Goal: Communication & Community: Ask a question

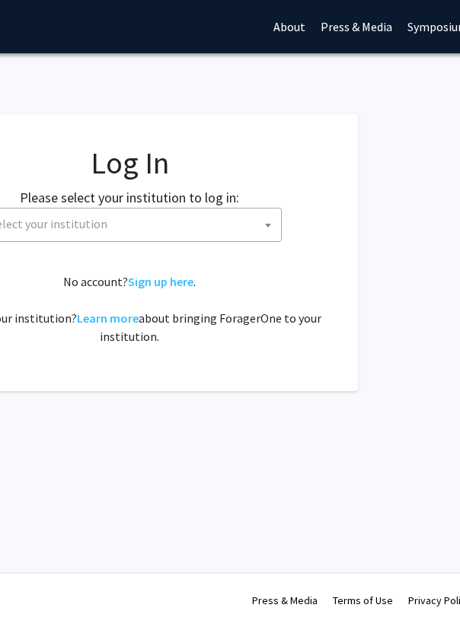
scroll to position [0, 319]
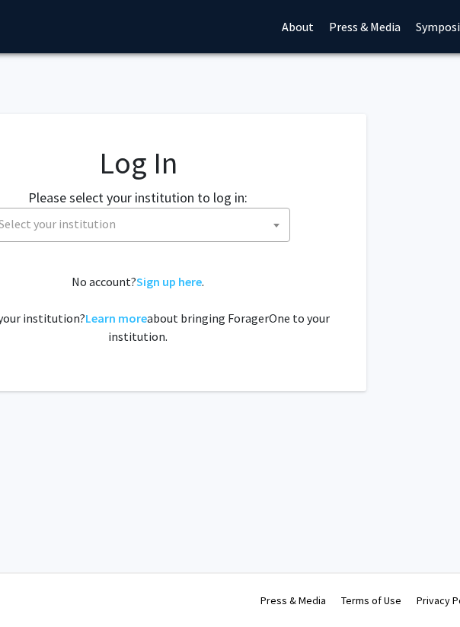
click at [231, 225] on span "Select your institution" at bounding box center [140, 224] width 297 height 31
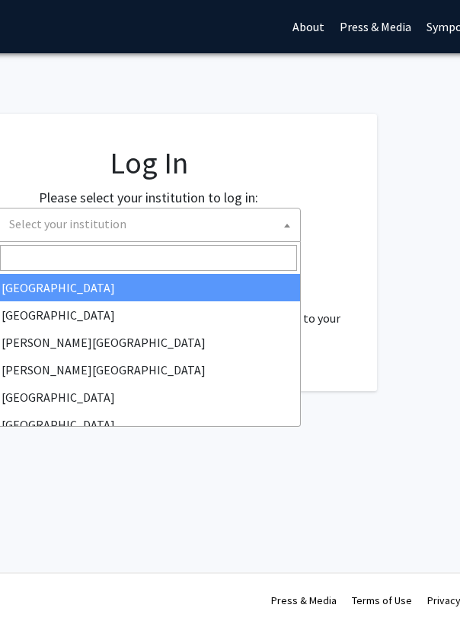
select select "34"
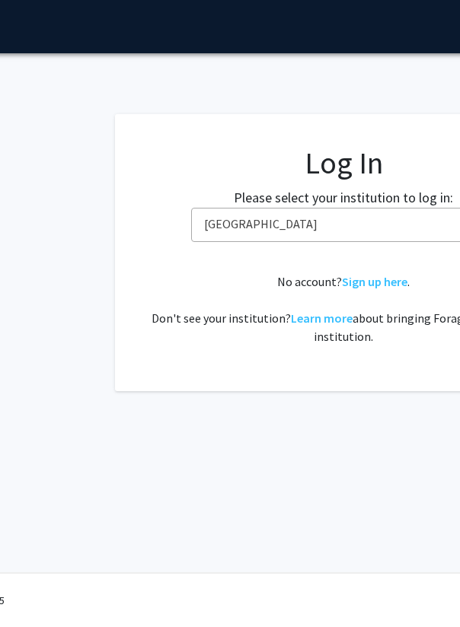
scroll to position [0, 205]
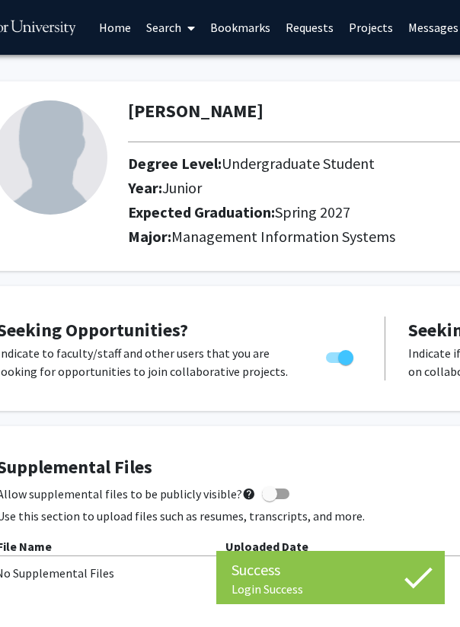
scroll to position [0, 82]
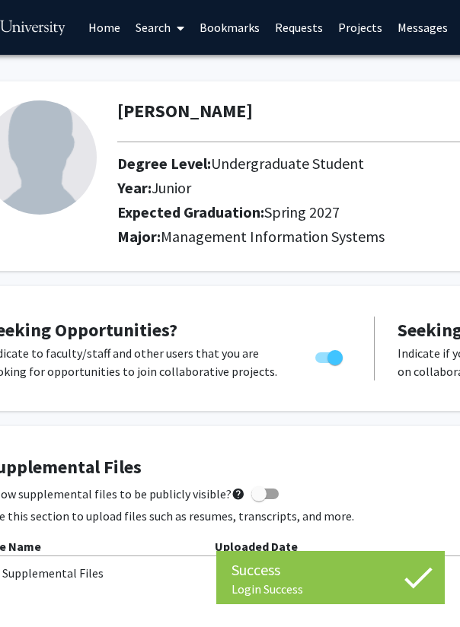
click at [148, 28] on link "Search" at bounding box center [160, 27] width 64 height 53
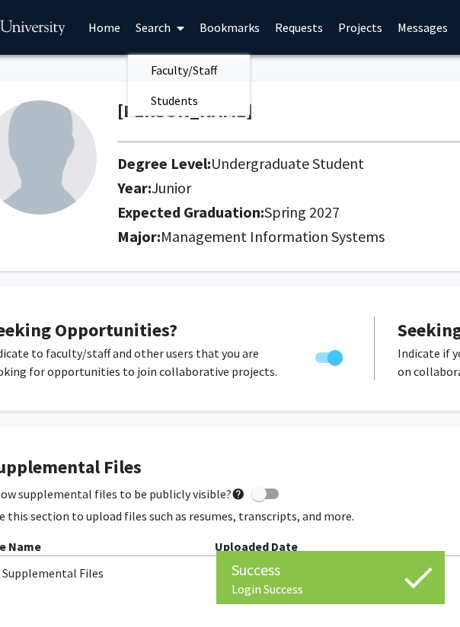
click at [161, 65] on span "Faculty/Staff" at bounding box center [184, 70] width 112 height 30
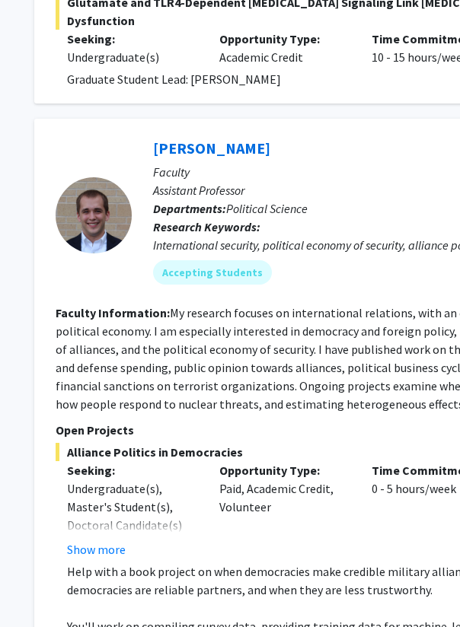
scroll to position [1159, 206]
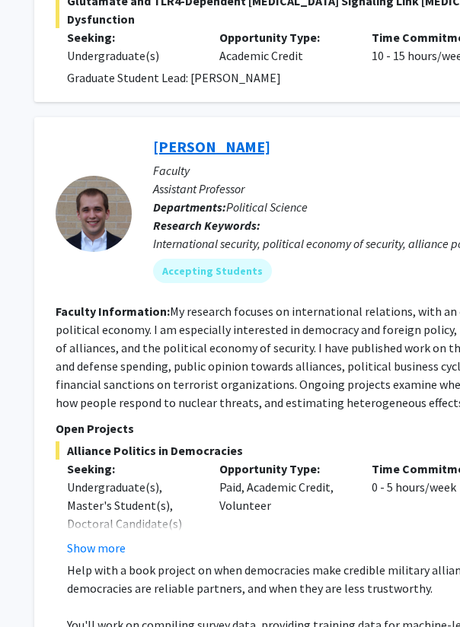
click at [205, 137] on link "Joshua Alley" at bounding box center [211, 146] width 117 height 19
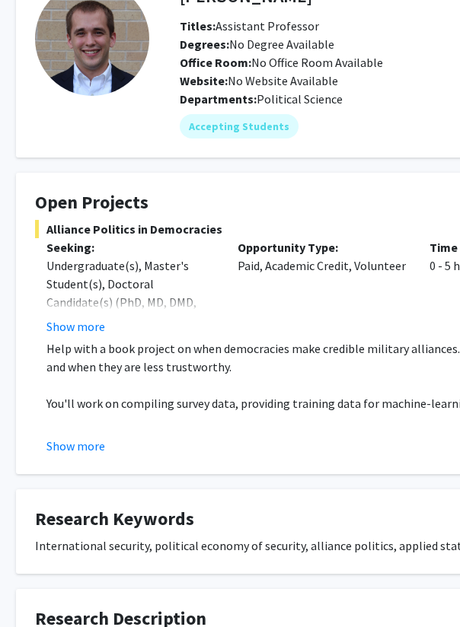
scroll to position [104, 31]
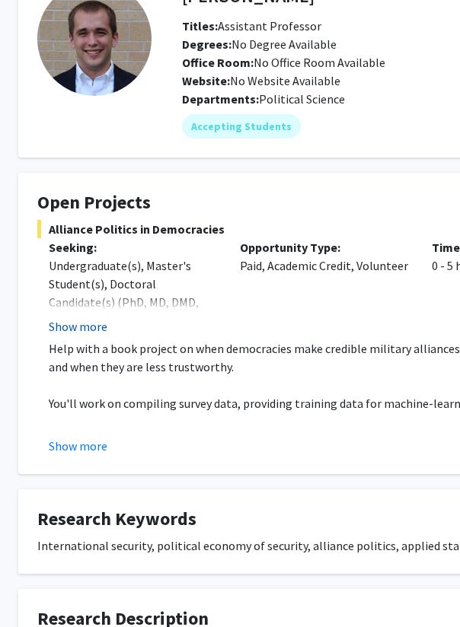
click at [94, 326] on button "Show more" at bounding box center [78, 326] width 59 height 18
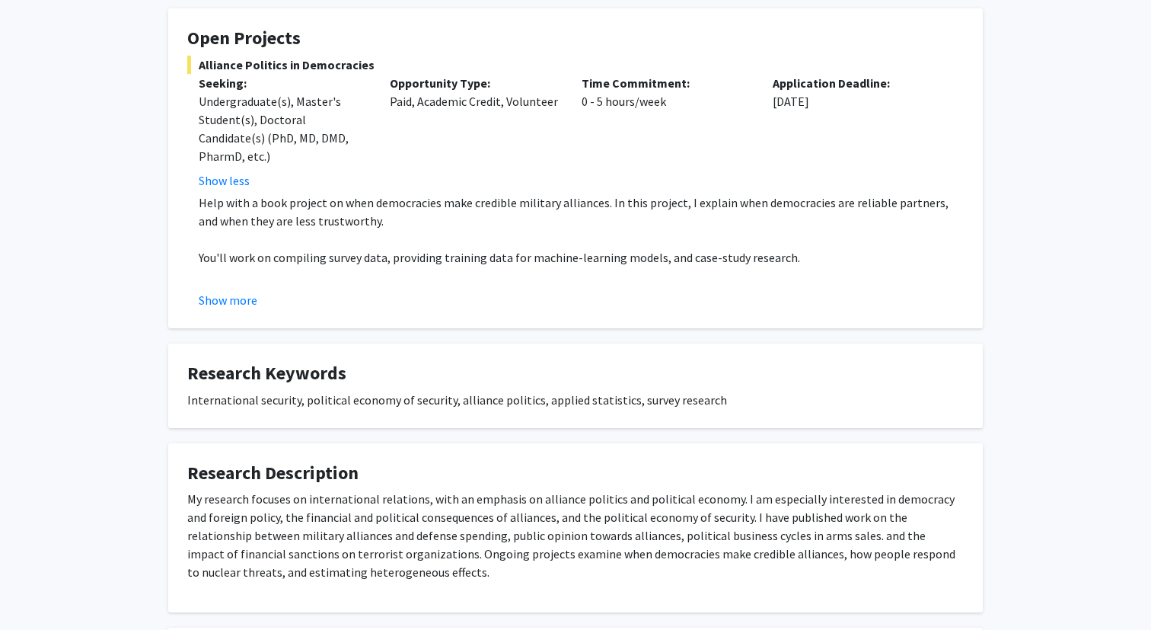
scroll to position [0, 0]
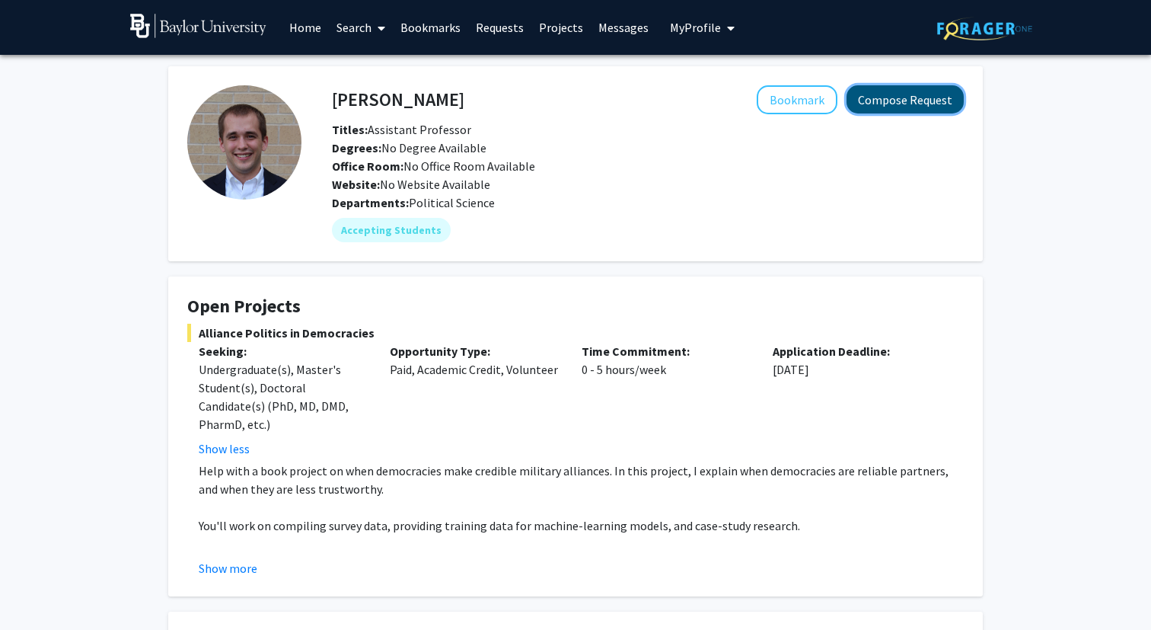
click at [459, 105] on button "Compose Request" at bounding box center [905, 99] width 117 height 28
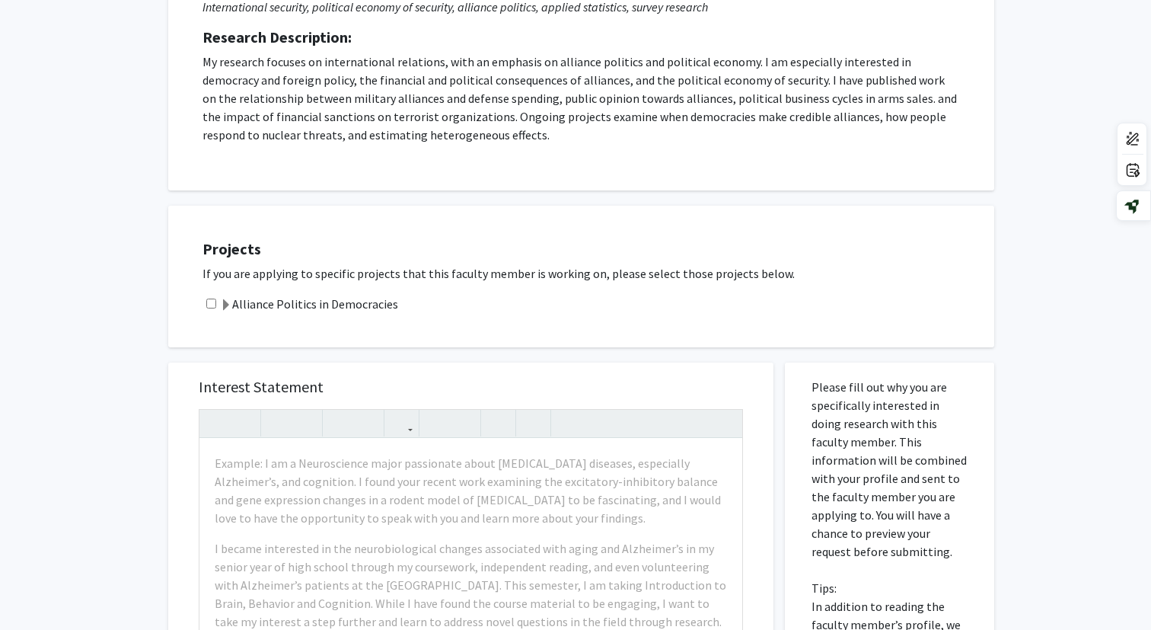
scroll to position [254, 0]
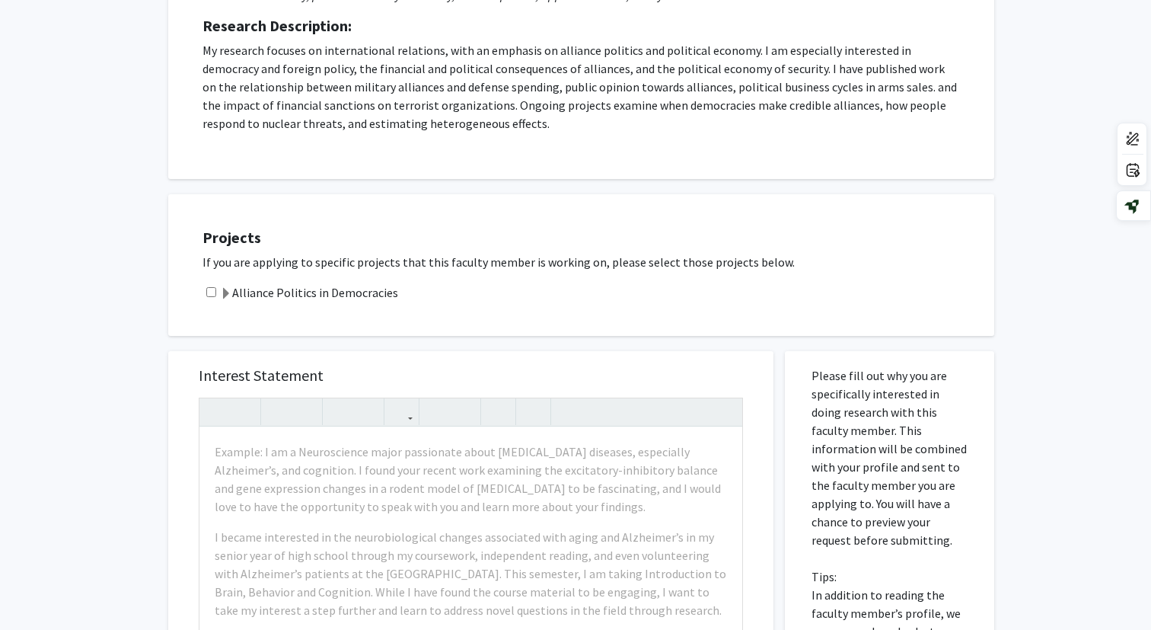
click at [213, 289] on input "checkbox" at bounding box center [211, 292] width 10 height 10
checkbox input "true"
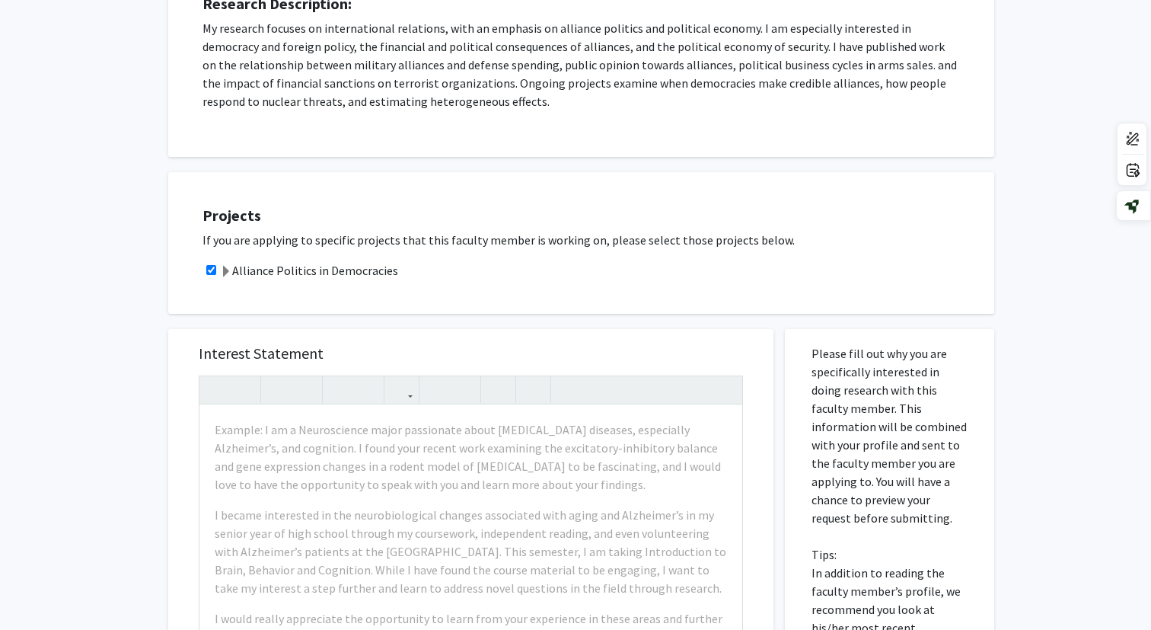
scroll to position [281, 0]
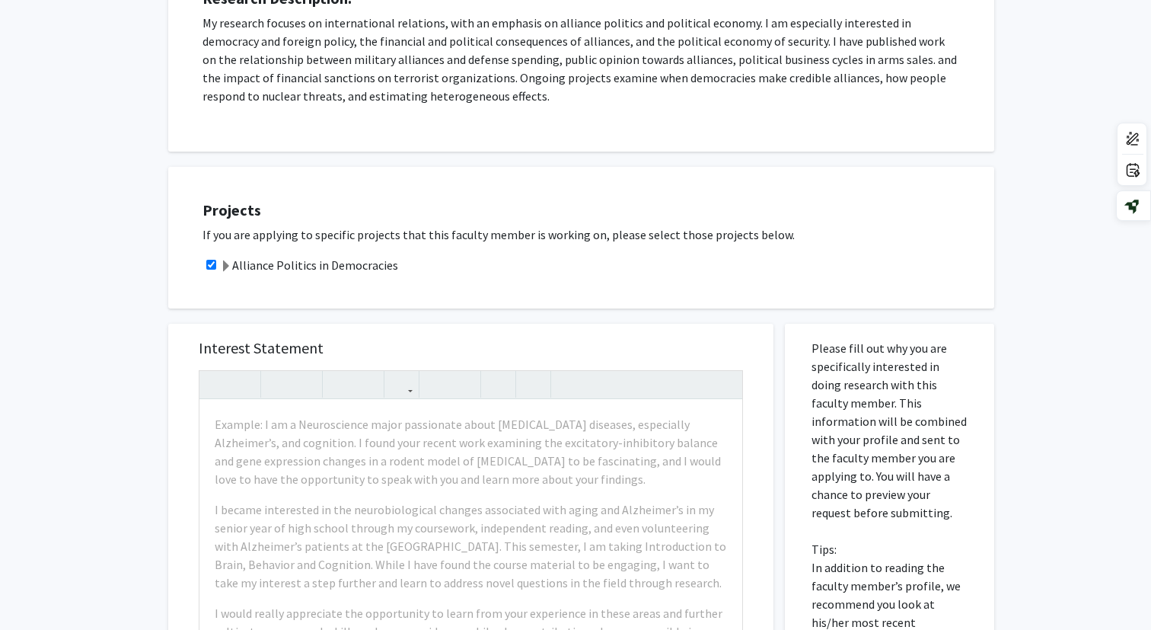
click at [238, 263] on label "Alliance Politics in Democracies" at bounding box center [309, 265] width 178 height 18
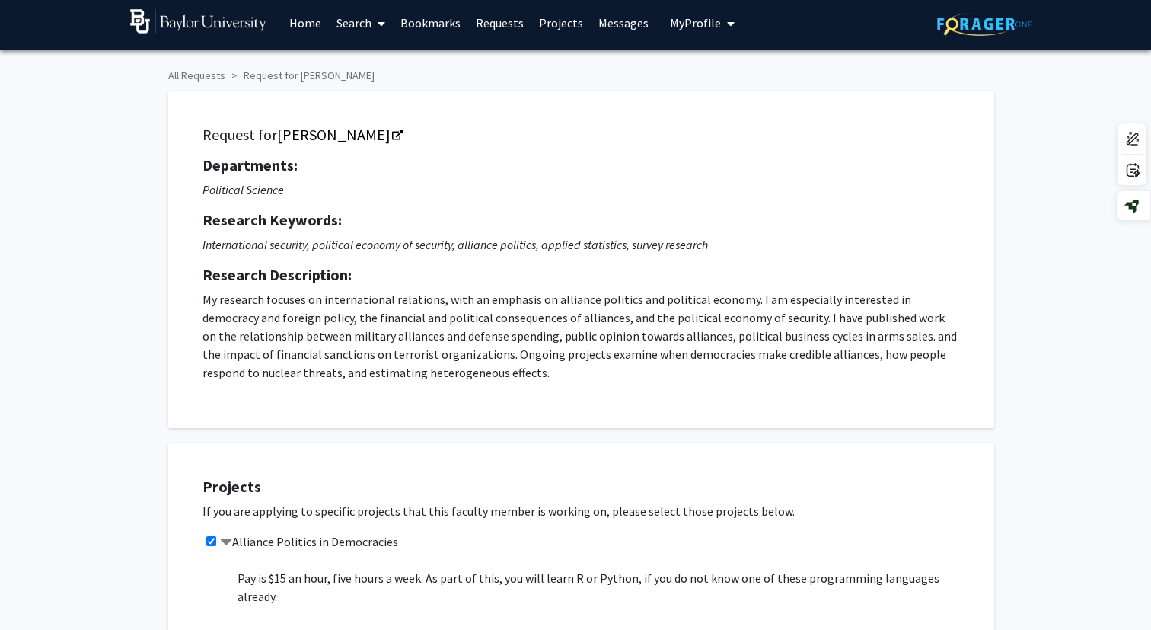
scroll to position [3, 0]
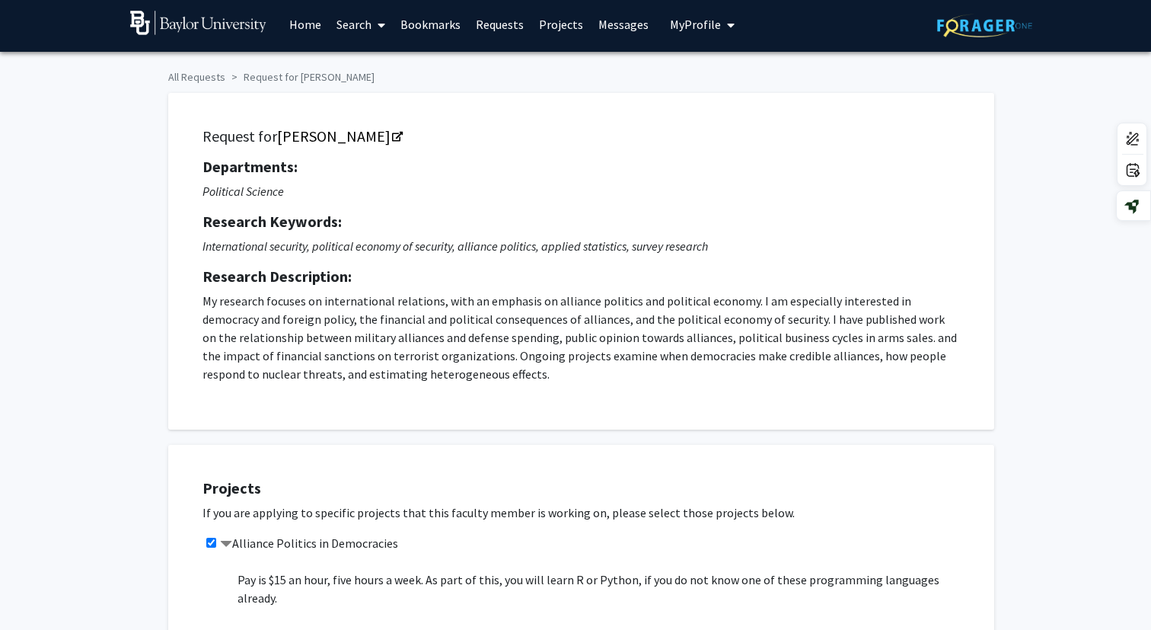
click at [459, 25] on span "My Profile" at bounding box center [695, 24] width 51 height 15
click at [459, 74] on span "Eli Herman" at bounding box center [765, 67] width 92 height 17
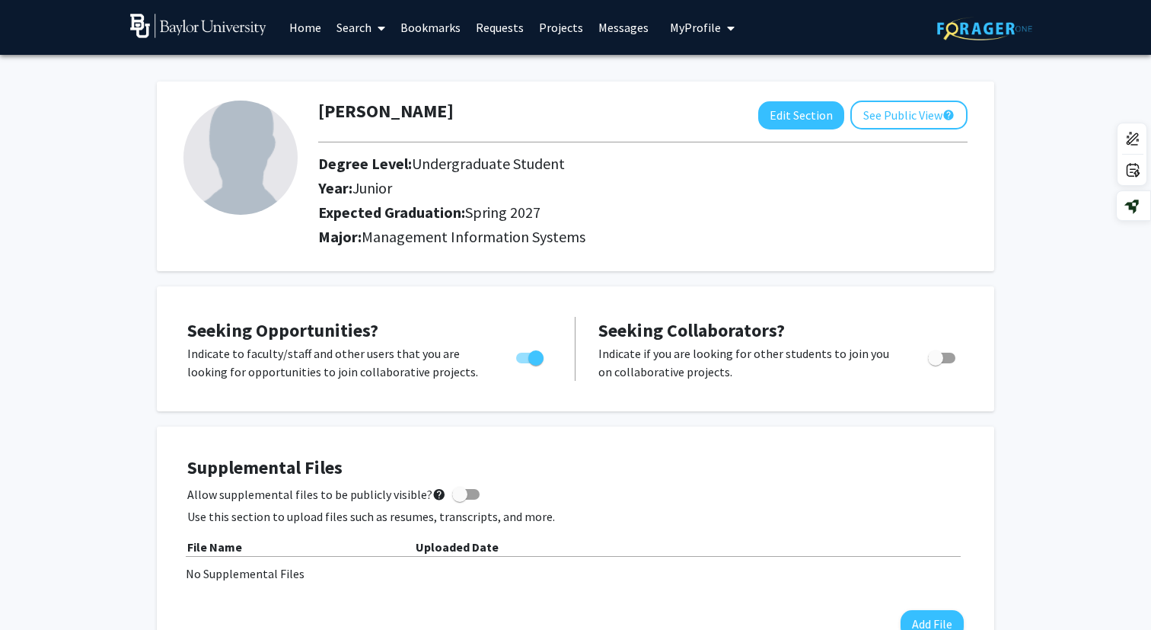
click at [362, 32] on link "Search" at bounding box center [361, 27] width 64 height 53
click at [371, 62] on span "Faculty/Staff" at bounding box center [385, 70] width 112 height 30
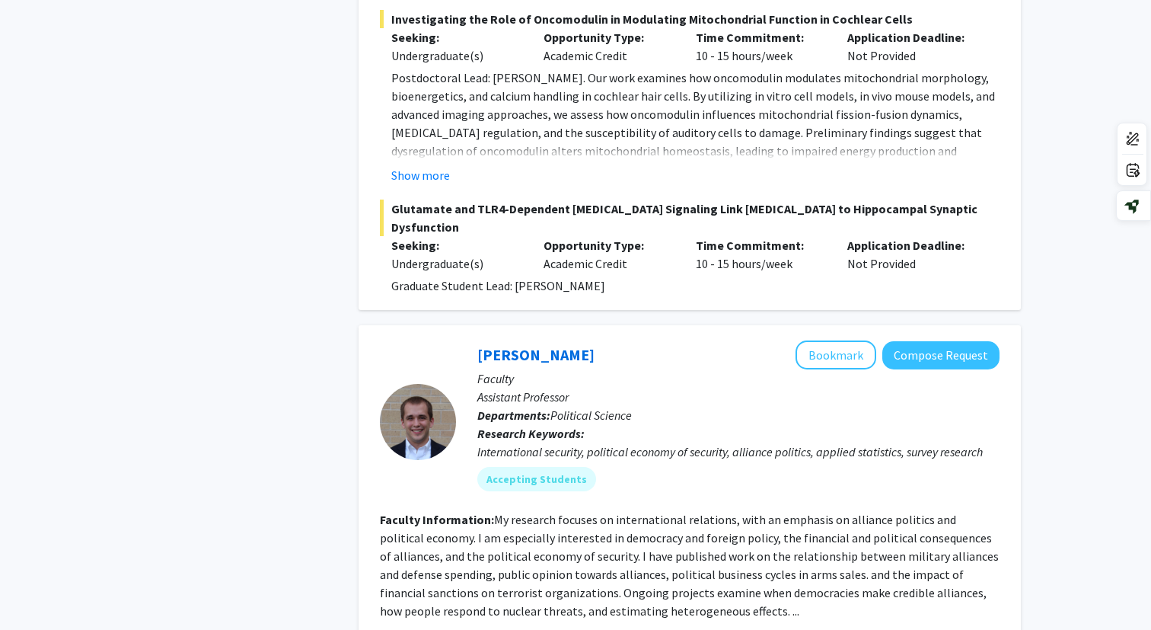
scroll to position [960, 0]
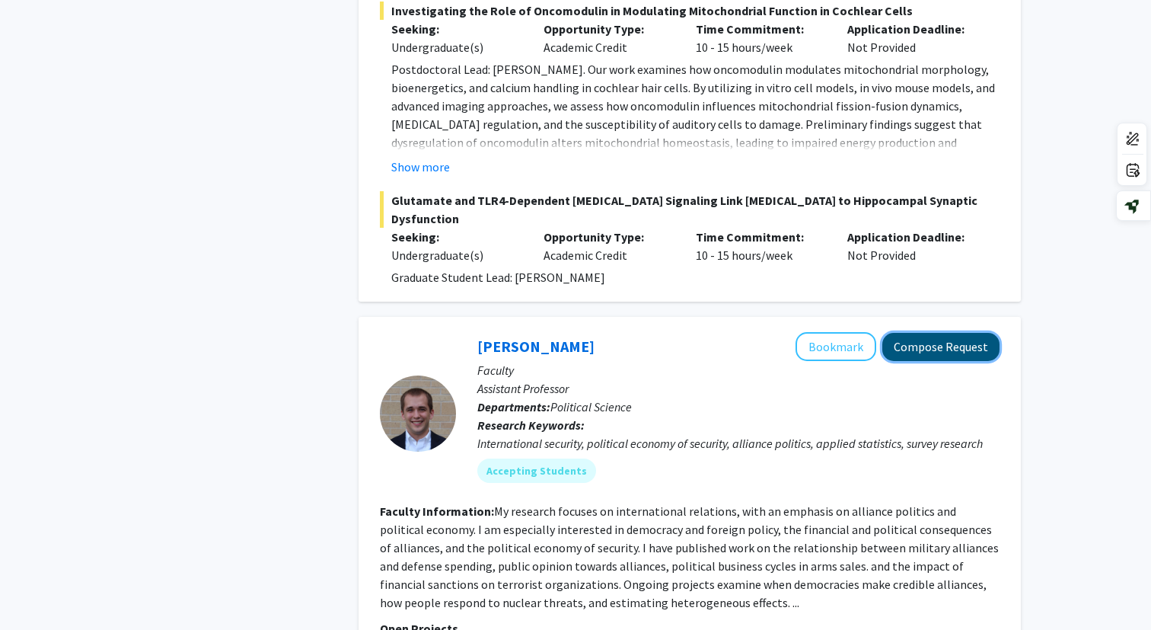
click at [459, 333] on button "Compose Request" at bounding box center [940, 347] width 117 height 28
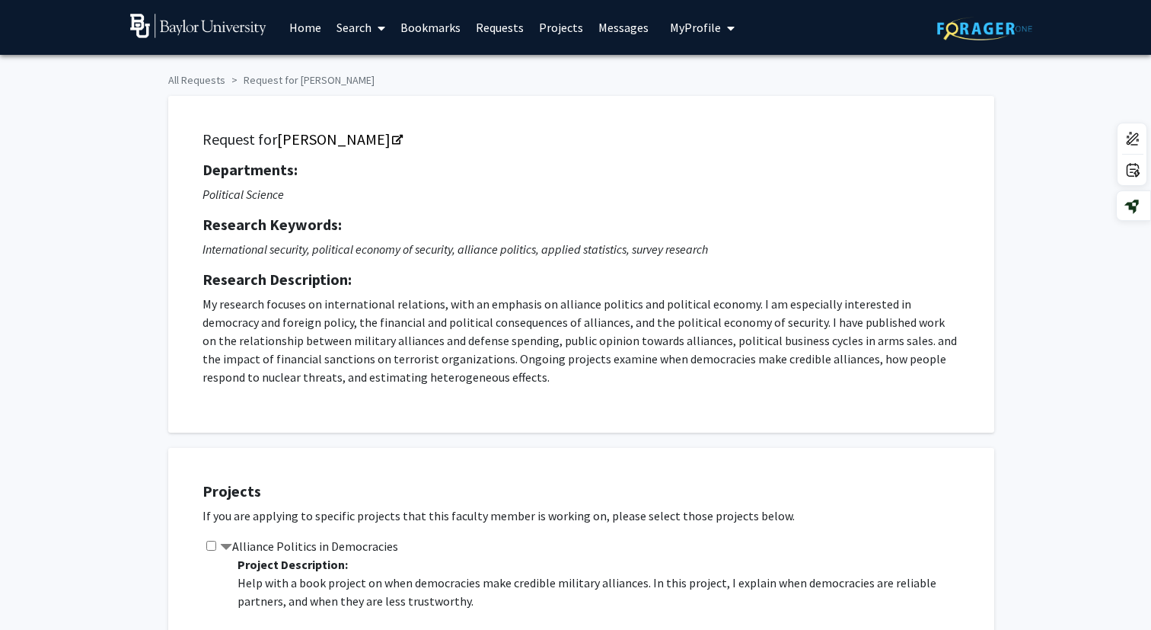
click at [355, 22] on link "Search" at bounding box center [361, 27] width 64 height 53
click at [375, 64] on span "Faculty/Staff" at bounding box center [385, 70] width 112 height 30
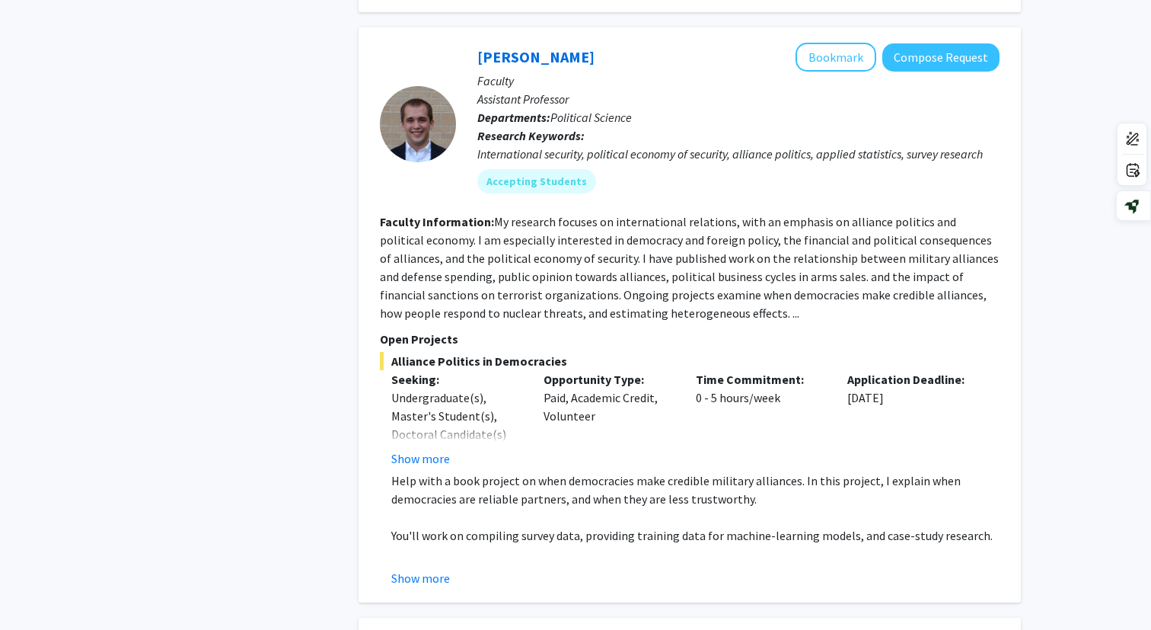
scroll to position [1255, 0]
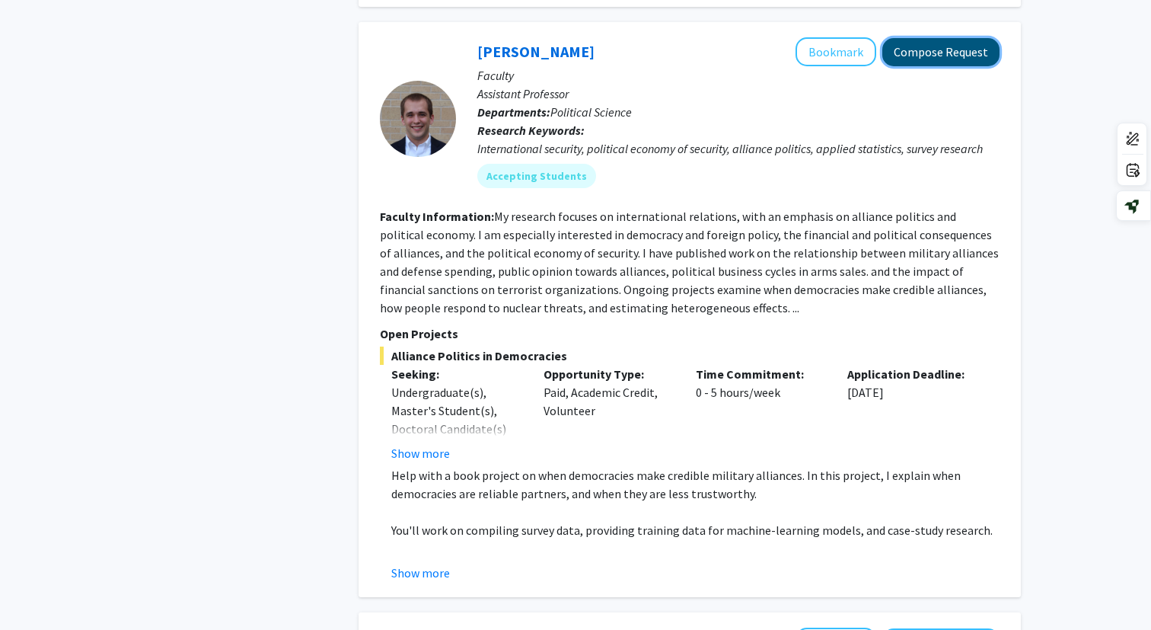
click at [459, 38] on button "Compose Request" at bounding box center [940, 52] width 117 height 28
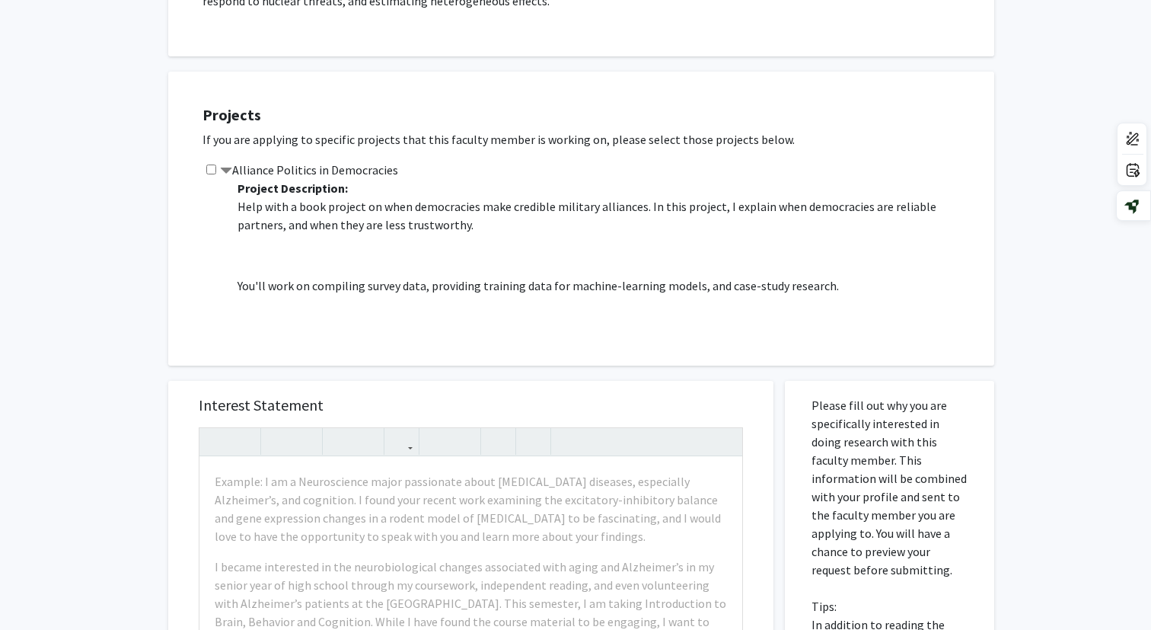
scroll to position [350, 0]
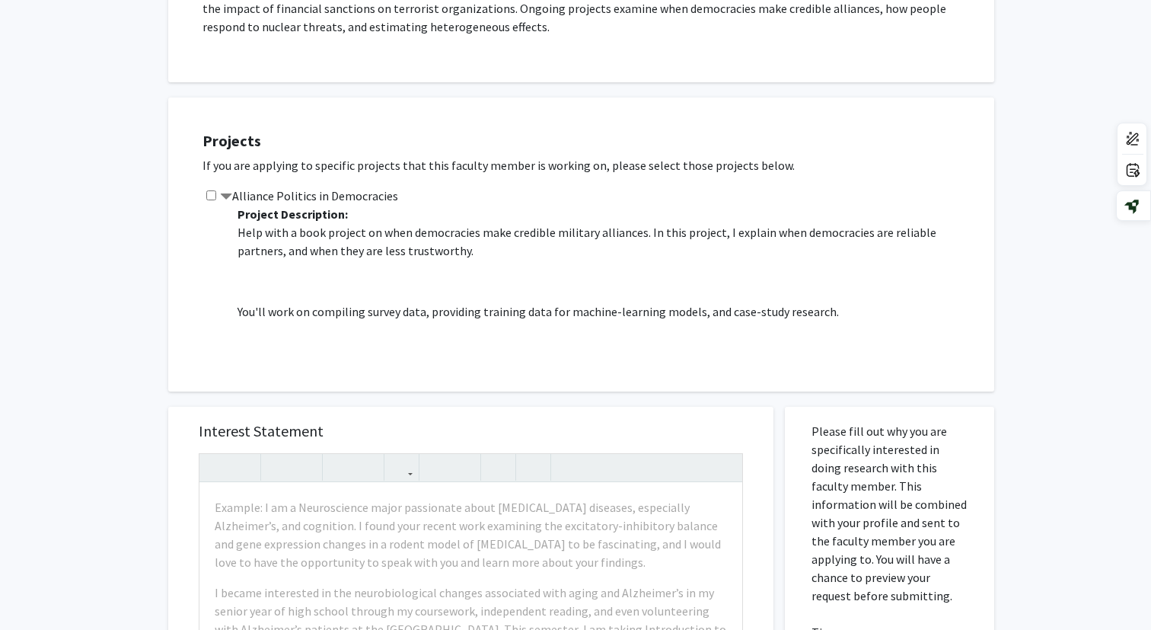
click at [212, 196] on input "checkbox" at bounding box center [211, 195] width 10 height 10
checkbox input "true"
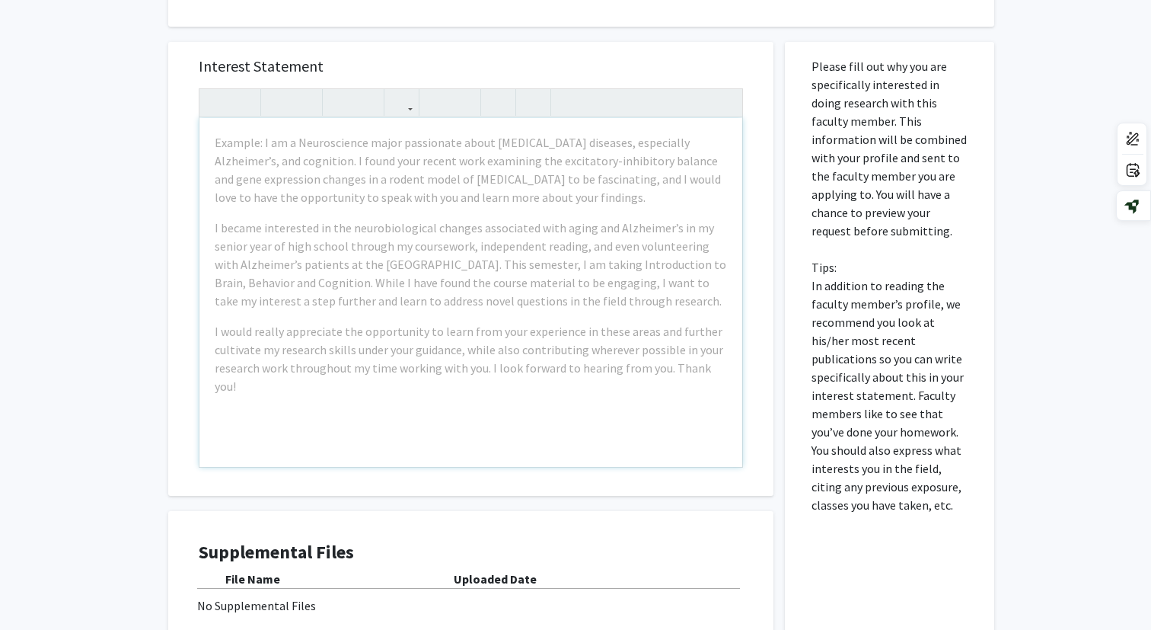
scroll to position [685, 0]
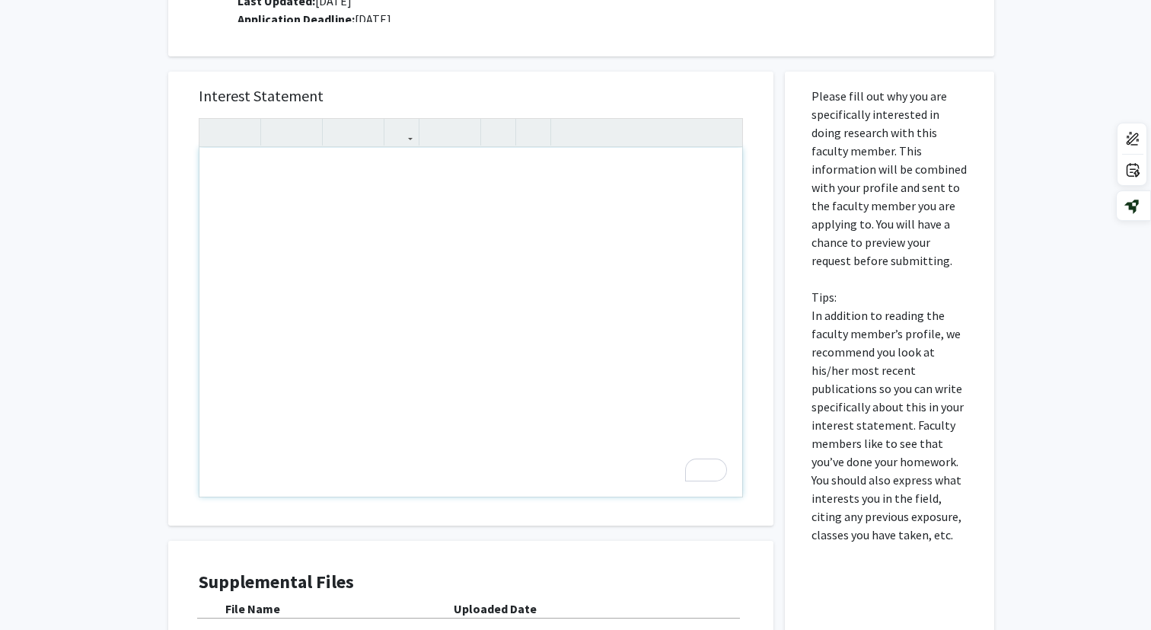
click at [348, 226] on div "To enrich screen reader interactions, please activate Accessibility in Grammarl…" at bounding box center [470, 322] width 543 height 349
paste div "To enrich screen reader interactions, please activate Accessibility in Grammarl…"
type textarea "<p>I am excited to apply for the Alliance Politics in Democracies research proj…"
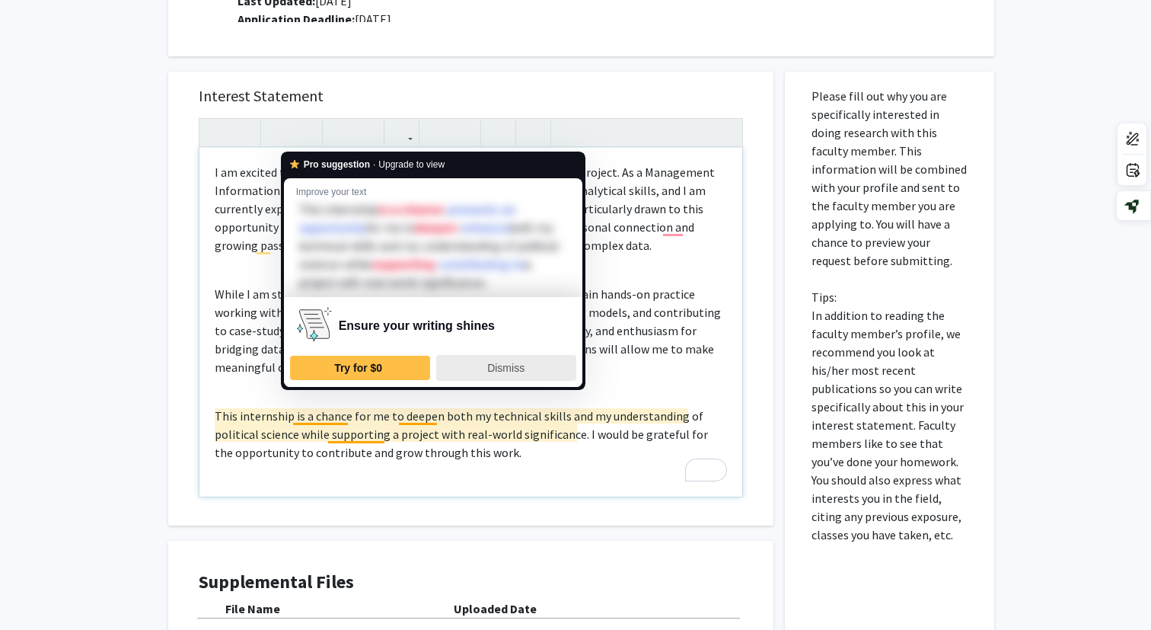
click at [459, 374] on span "Dismiss" at bounding box center [505, 368] width 37 height 12
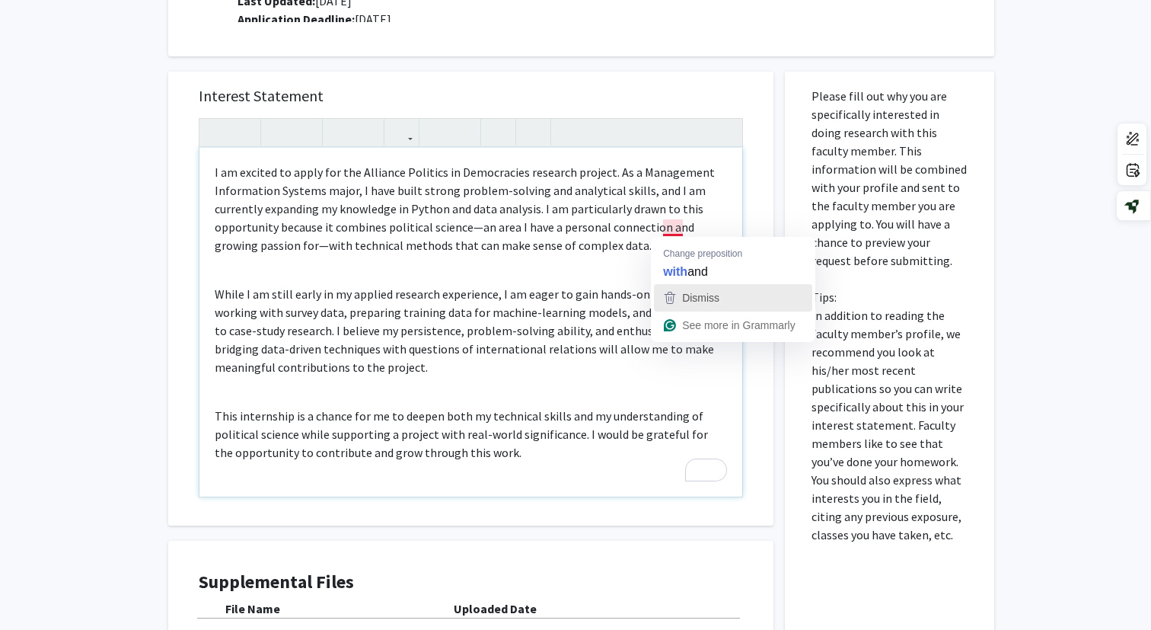
click at [459, 304] on div "Dismiss" at bounding box center [699, 297] width 40 height 23
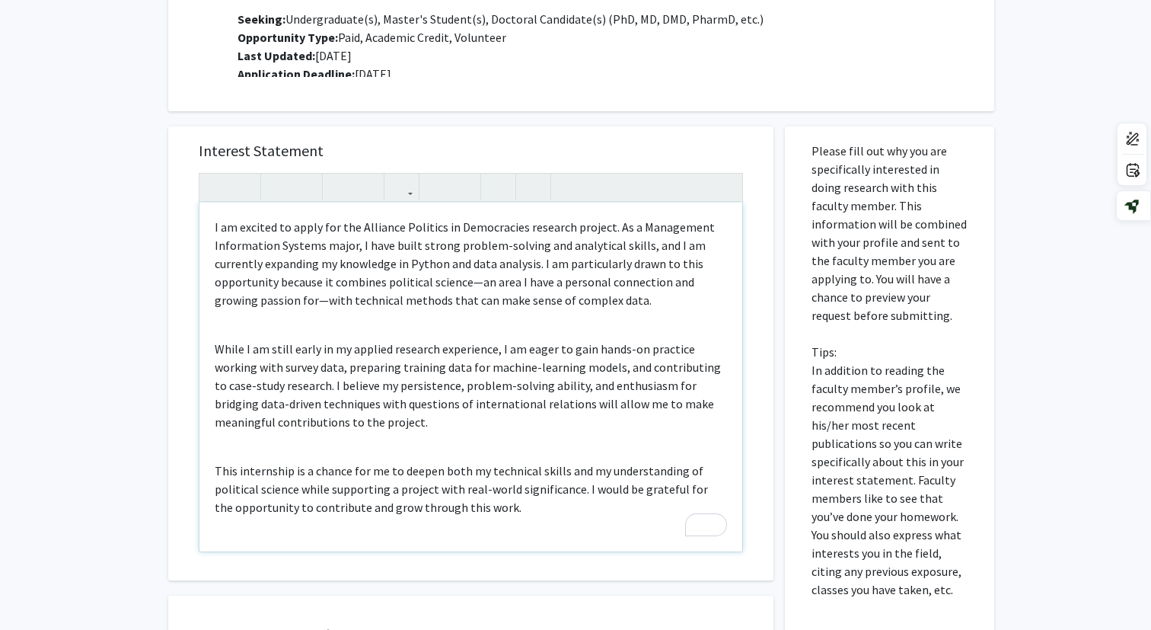
scroll to position [619, 0]
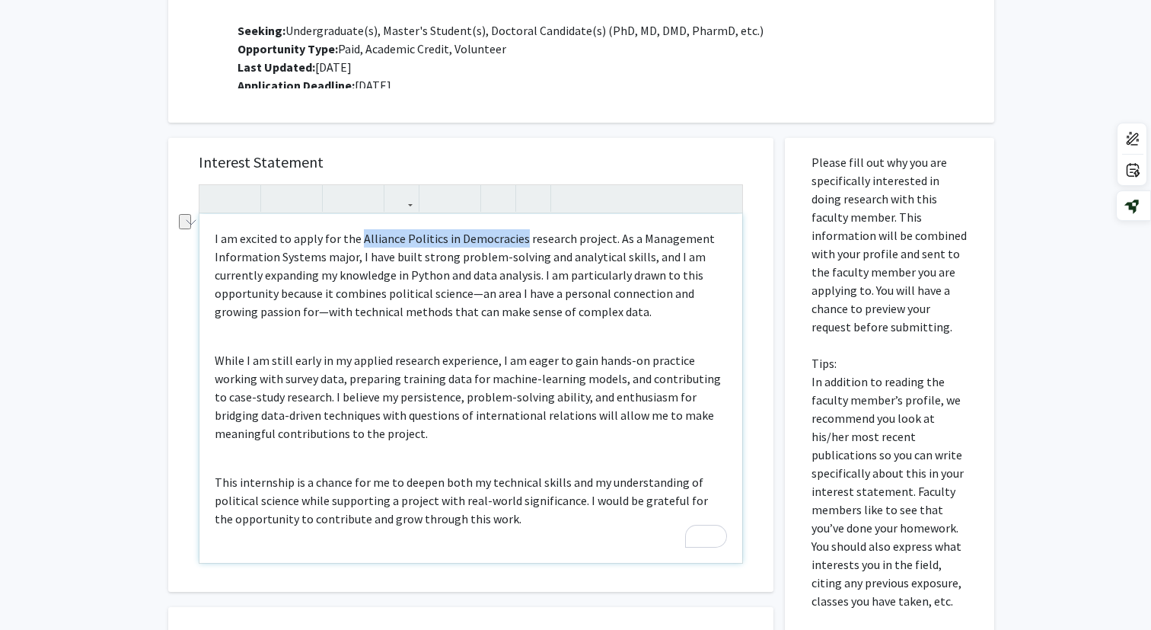
drag, startPoint x: 359, startPoint y: 238, endPoint x: 517, endPoint y: 244, distance: 158.4
click at [459, 244] on p "I am excited to apply for the Alliance Politics in Democracies research project…" at bounding box center [471, 274] width 512 height 91
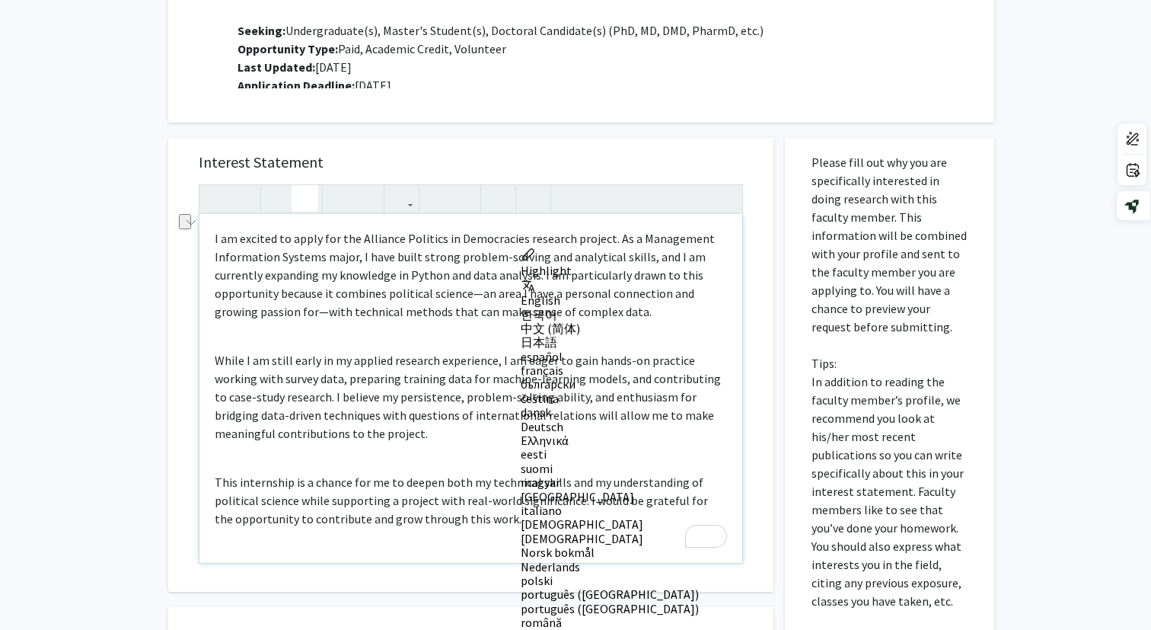
click at [298, 202] on icon "button" at bounding box center [304, 198] width 13 height 25
click at [459, 302] on p "I am excited to apply for the Alliance Politics in Democracies research project…" at bounding box center [471, 274] width 512 height 91
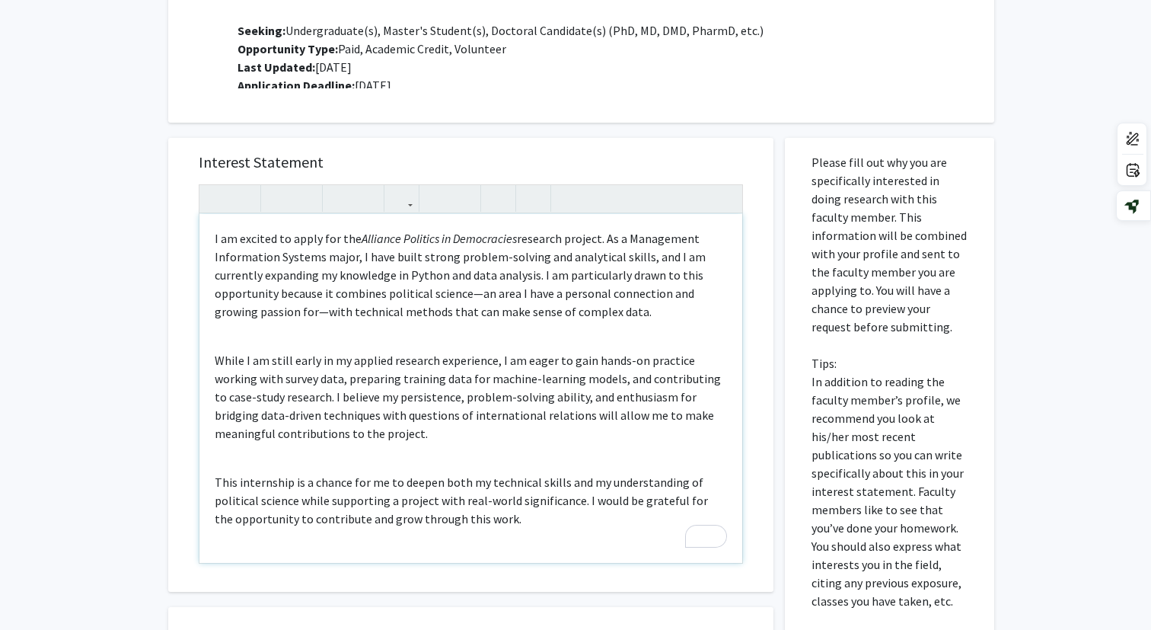
click at [414, 256] on p "I am excited to apply for the Alliance Politics in Democracies research project…" at bounding box center [471, 274] width 512 height 91
type textarea "<p>I am excited to apply for the <em>Alliance Politics in Democracies</em> rese…"
click at [459, 314] on p "I am excited to apply for the Alliance Politics in Democracies research project…" at bounding box center [471, 274] width 512 height 91
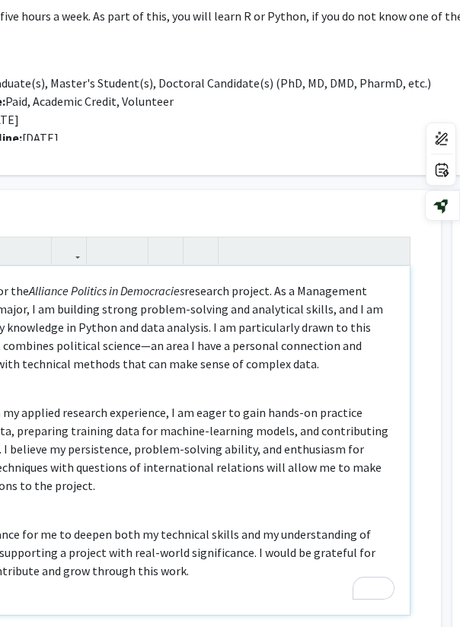
scroll to position [612, 214]
